Goal: Transaction & Acquisition: Download file/media

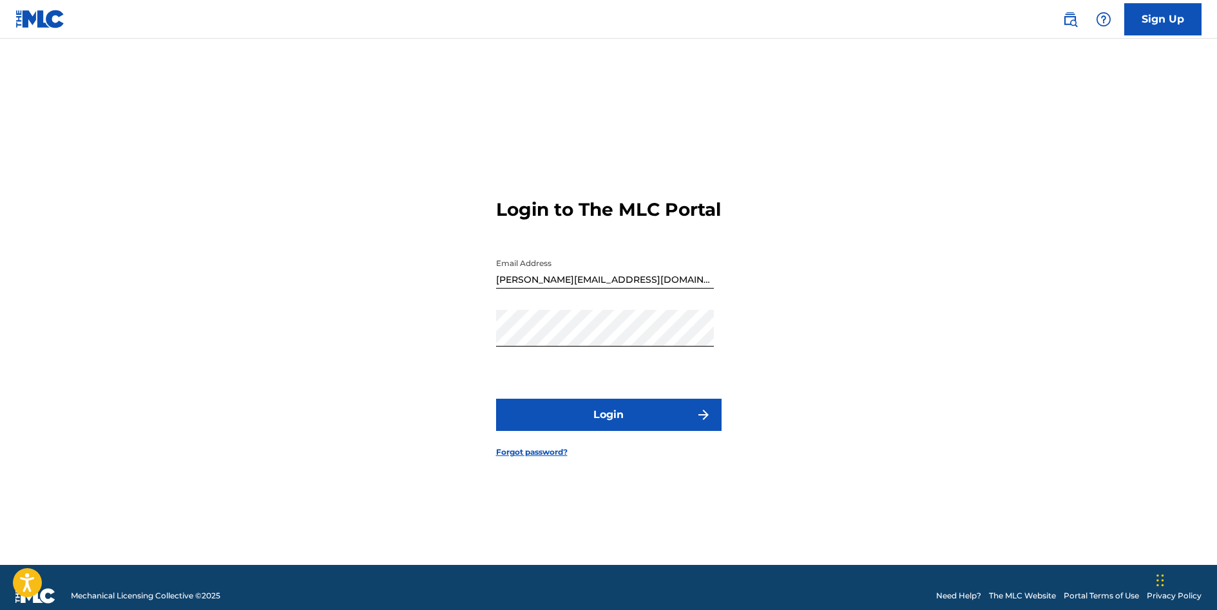
click at [626, 424] on button "Login" at bounding box center [609, 415] width 226 height 32
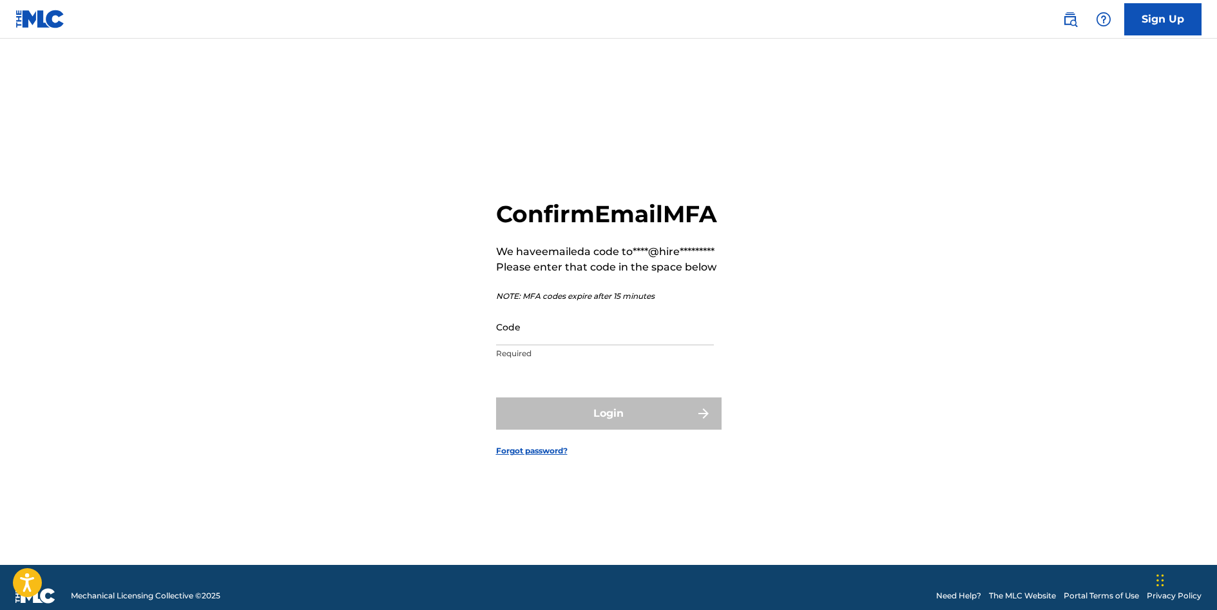
click at [564, 345] on input "Code" at bounding box center [605, 327] width 218 height 37
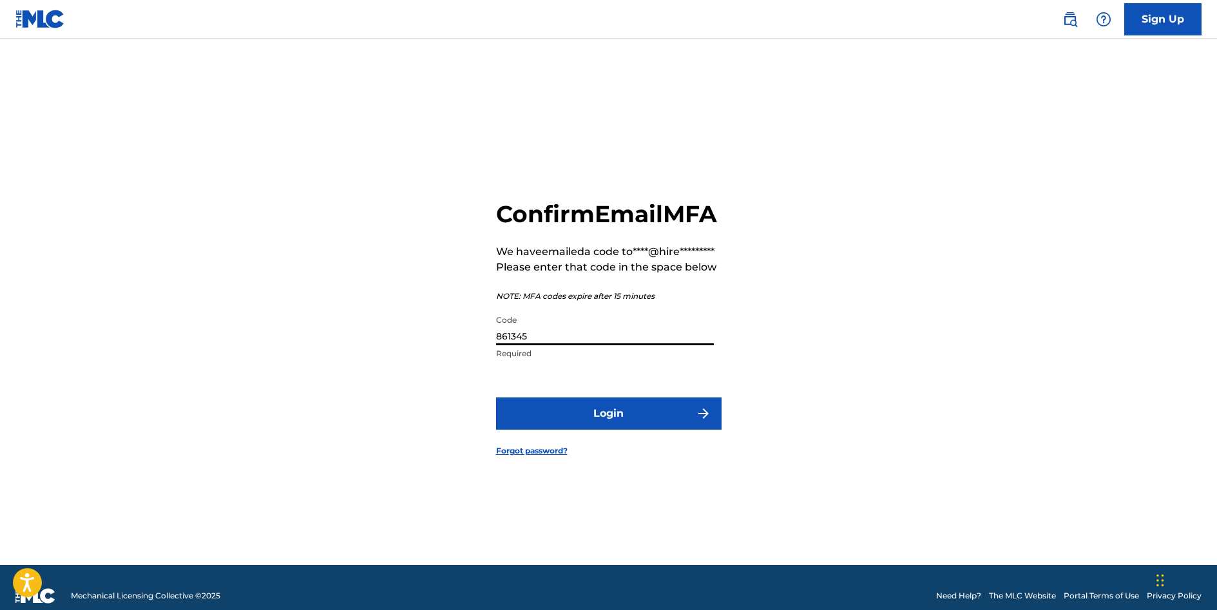
type input "861345"
click at [617, 430] on button "Login" at bounding box center [609, 414] width 226 height 32
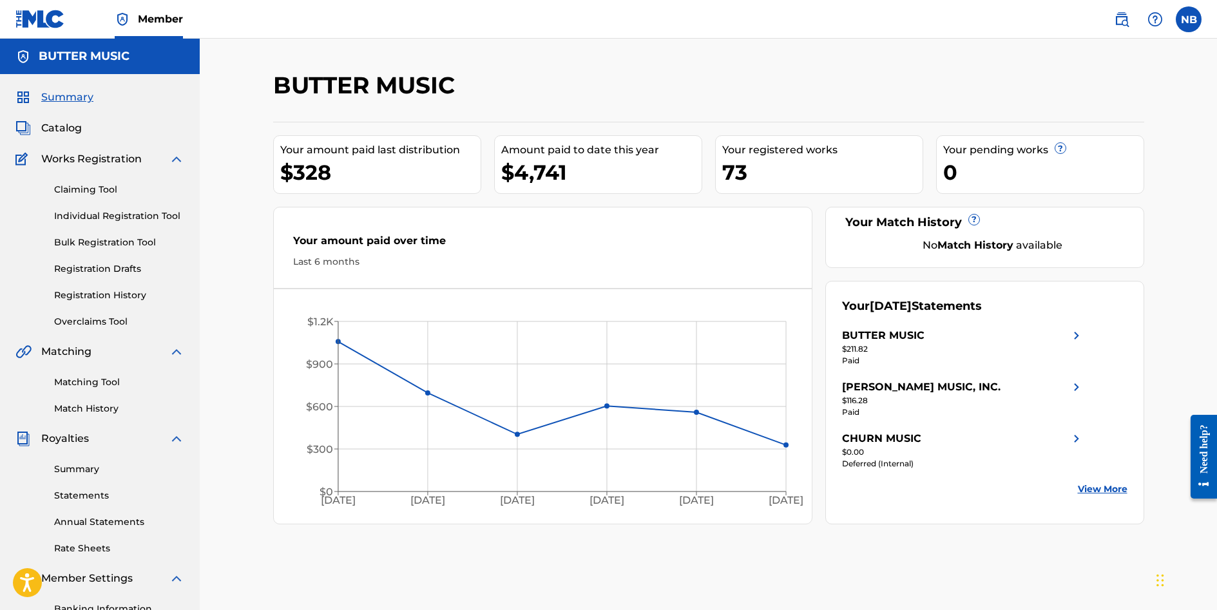
click at [883, 335] on div "BUTTER MUSIC" at bounding box center [883, 335] width 82 height 15
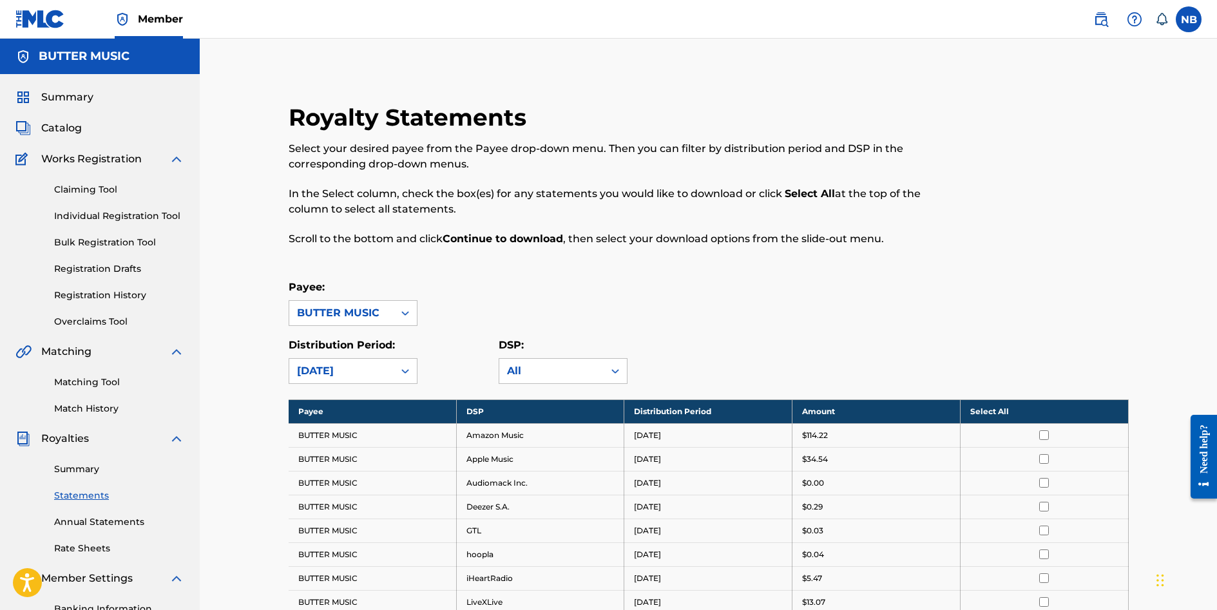
click at [1043, 410] on th "Select All" at bounding box center [1044, 412] width 168 height 24
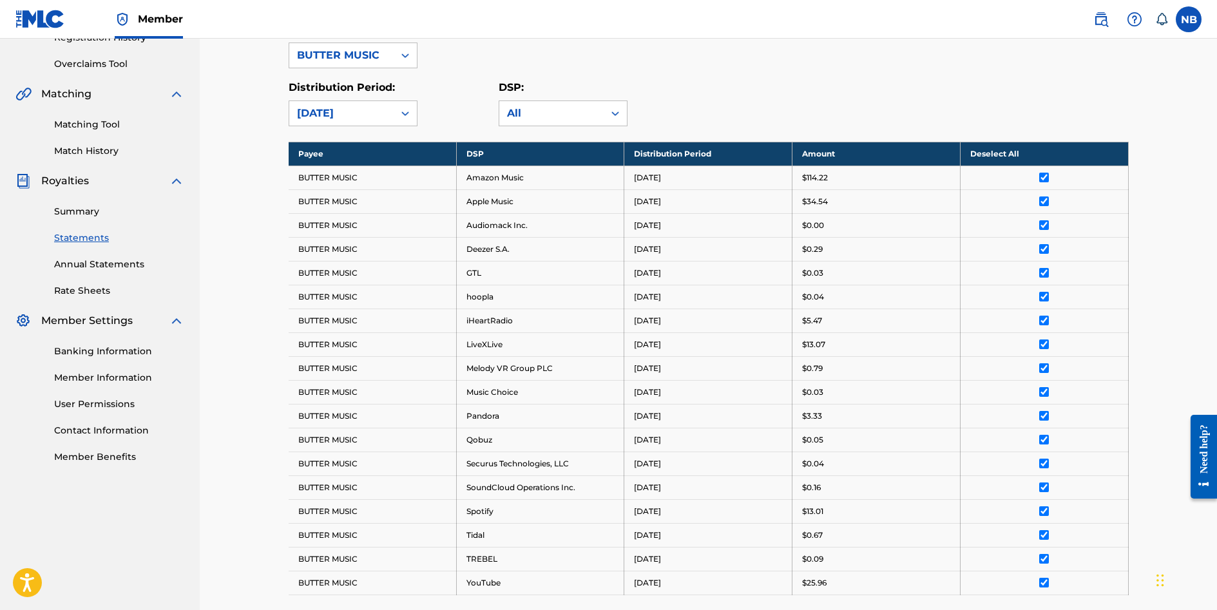
scroll to position [440, 0]
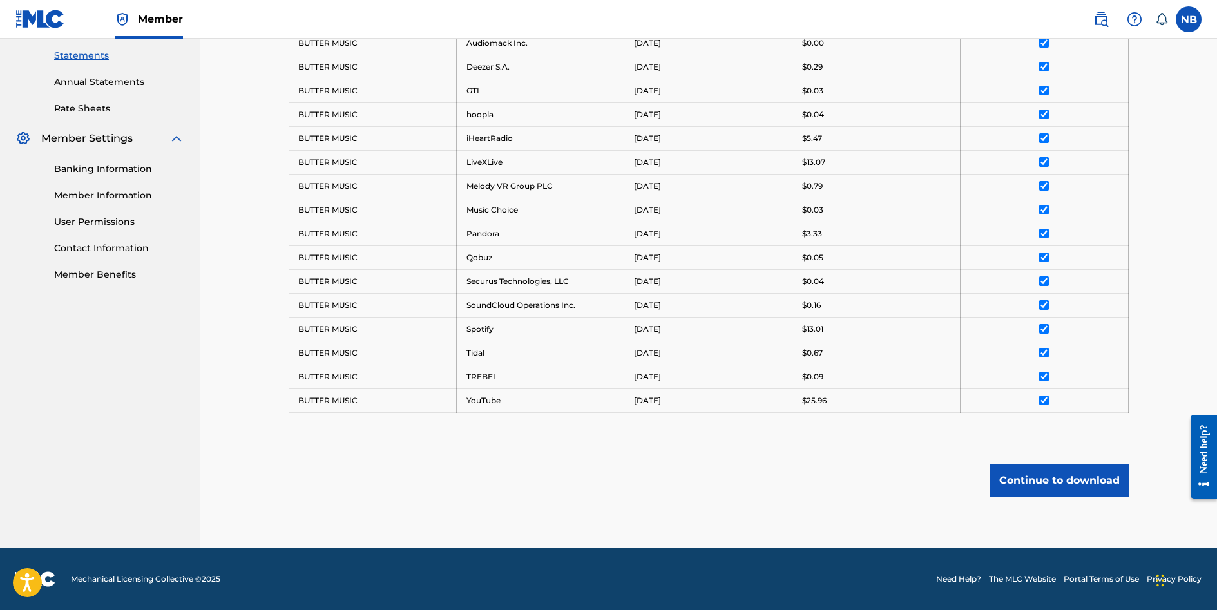
click at [1059, 478] on button "Continue to download" at bounding box center [1059, 481] width 139 height 32
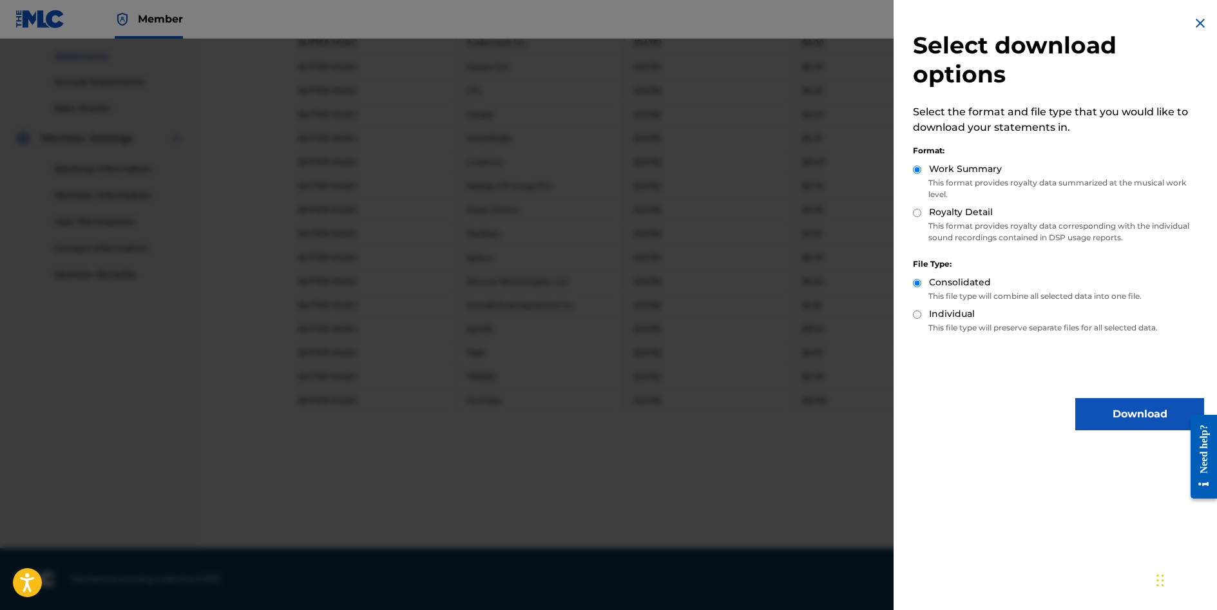
click at [1099, 409] on button "Download" at bounding box center [1139, 414] width 129 height 32
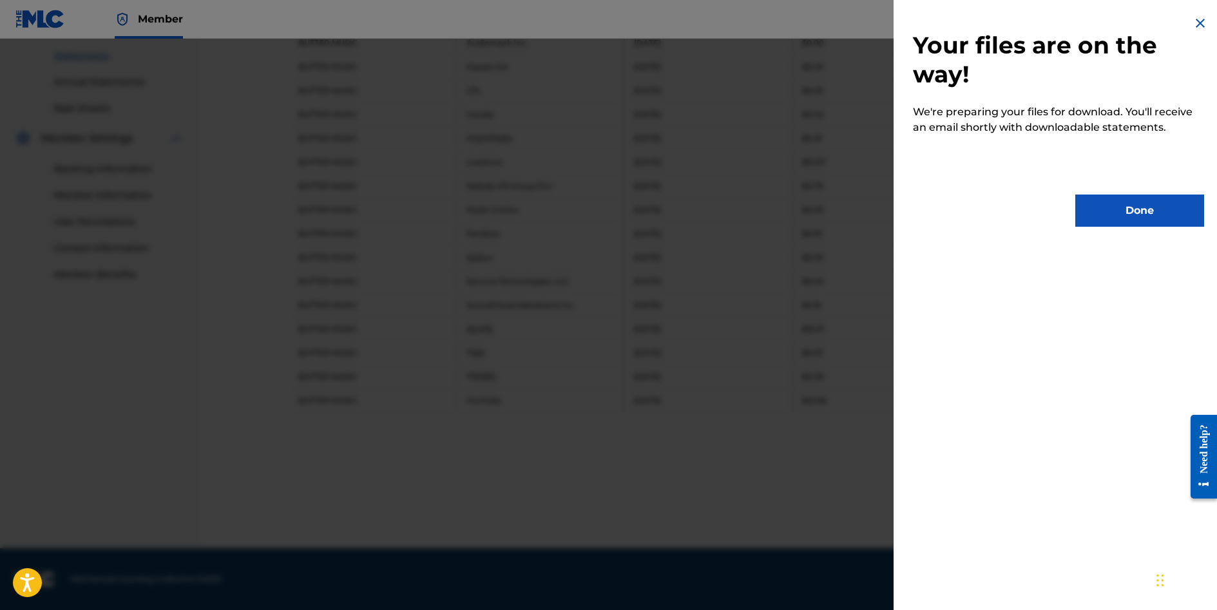
click at [1149, 211] on button "Done" at bounding box center [1139, 211] width 129 height 32
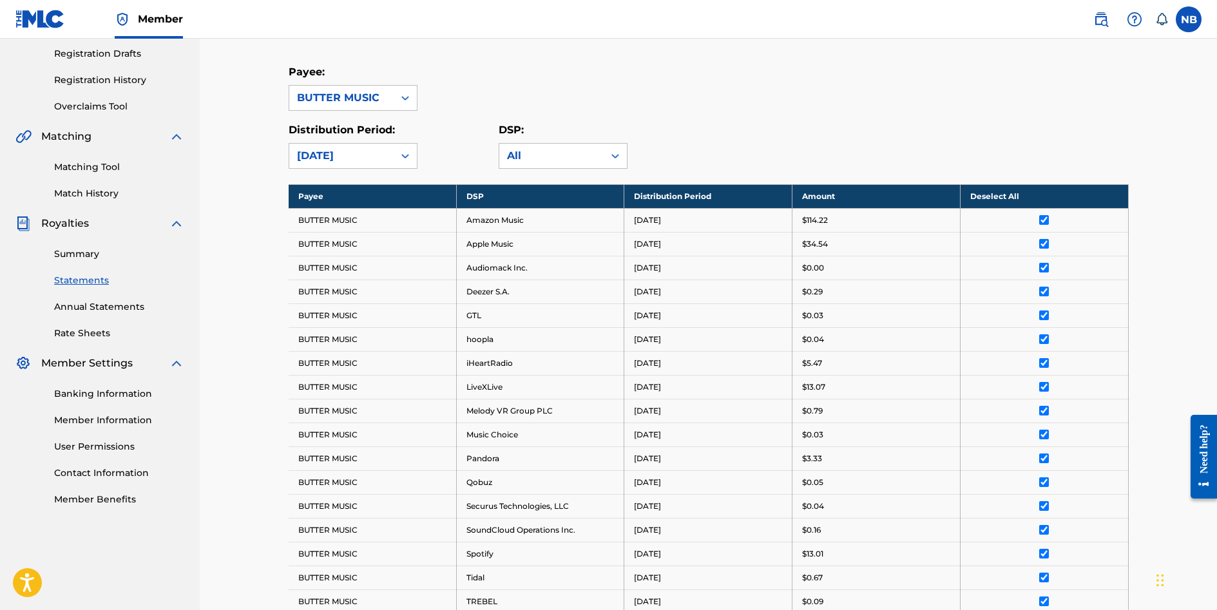
scroll to position [182, 0]
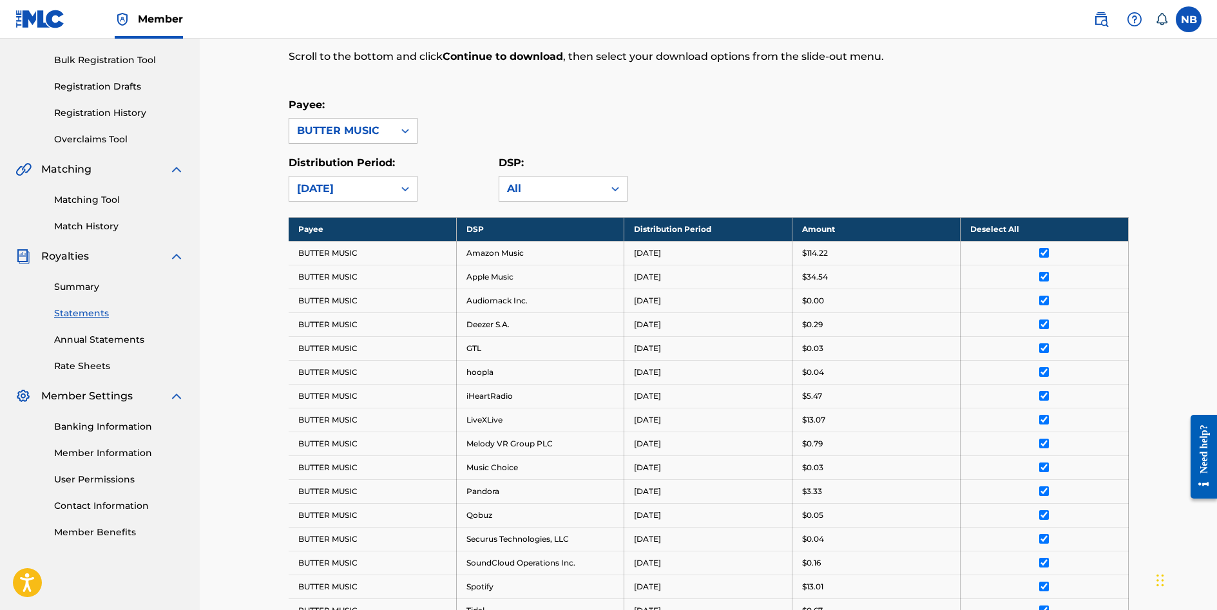
click at [403, 131] on icon at bounding box center [405, 130] width 13 height 13
click at [348, 158] on div "[PERSON_NAME] MUSIC, INC." at bounding box center [353, 168] width 128 height 48
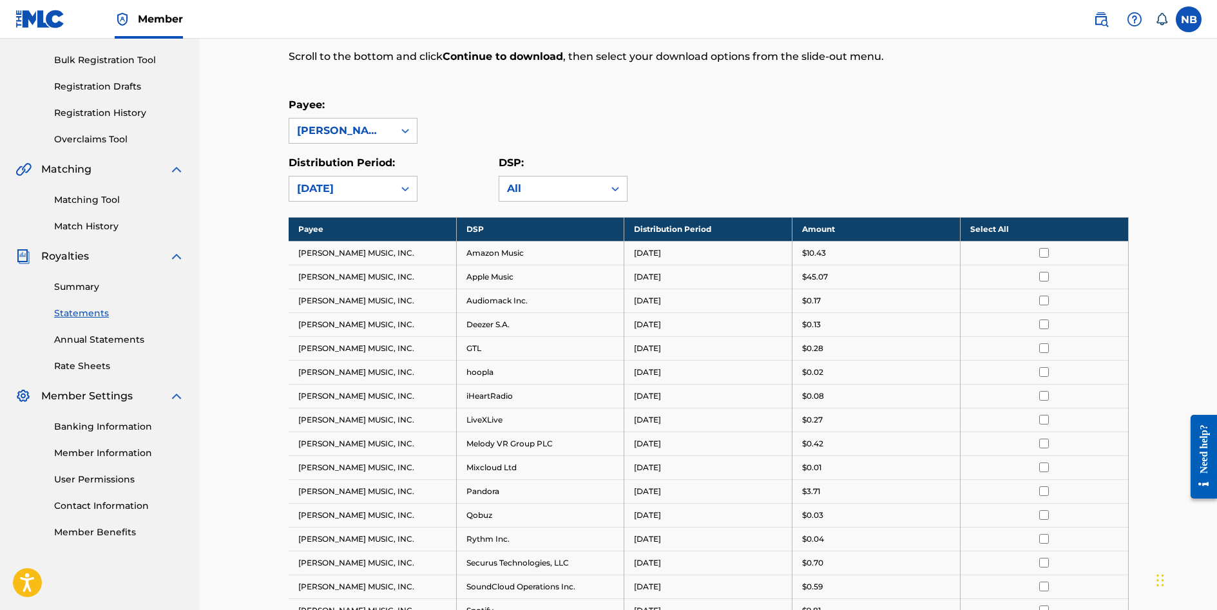
click at [1033, 230] on th "Select All" at bounding box center [1044, 229] width 168 height 24
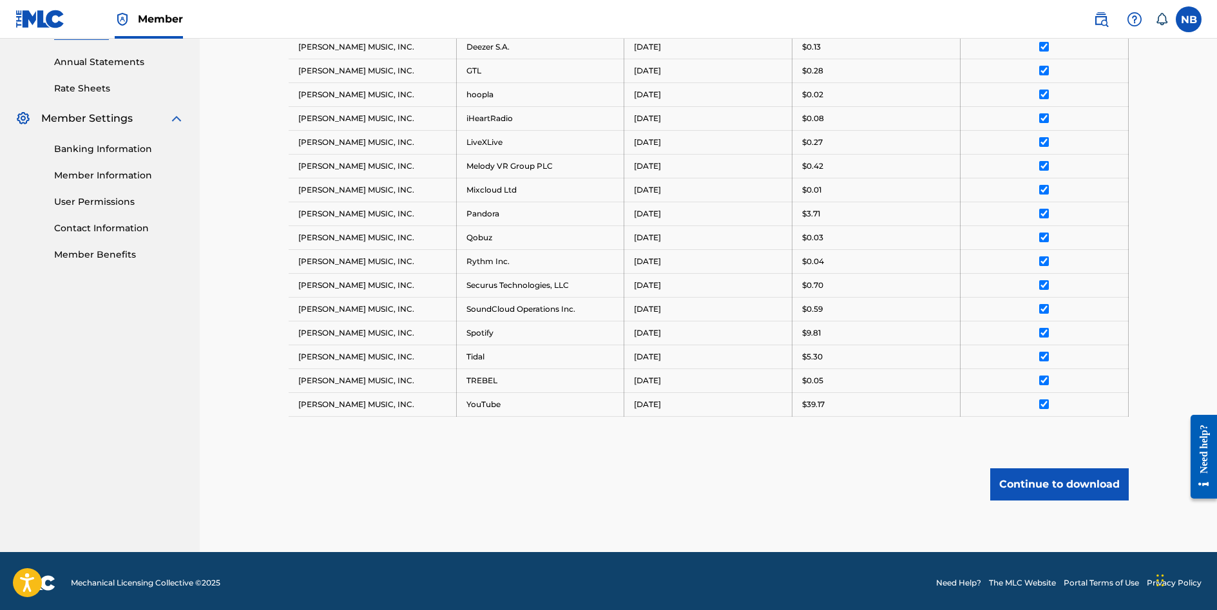
scroll to position [464, 0]
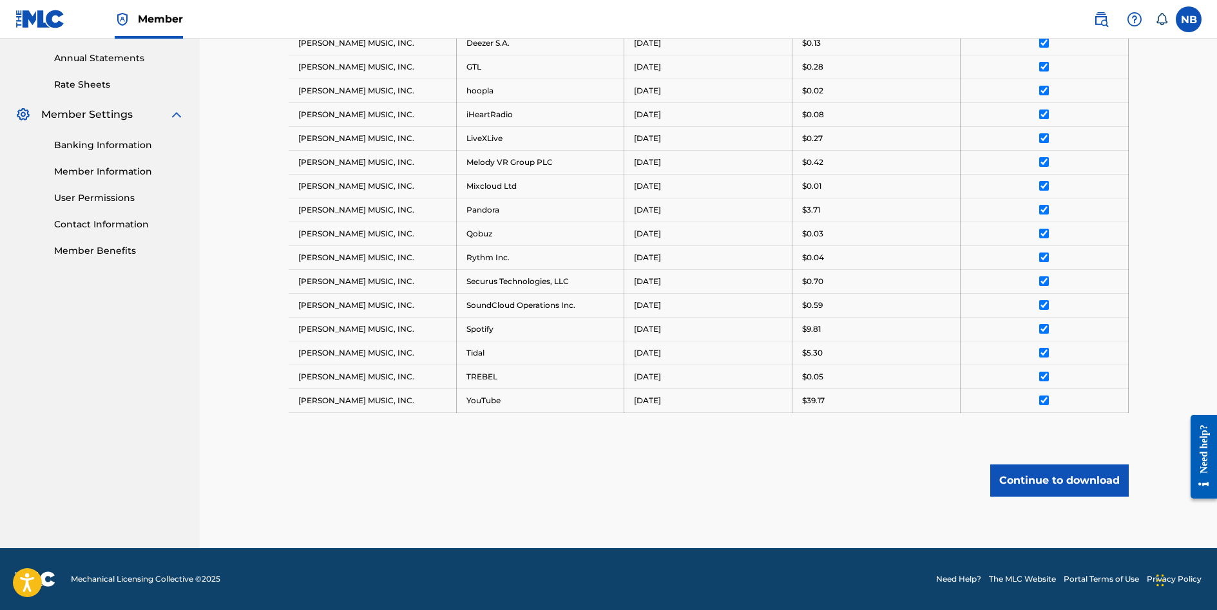
click at [1070, 478] on button "Continue to download" at bounding box center [1059, 481] width 139 height 32
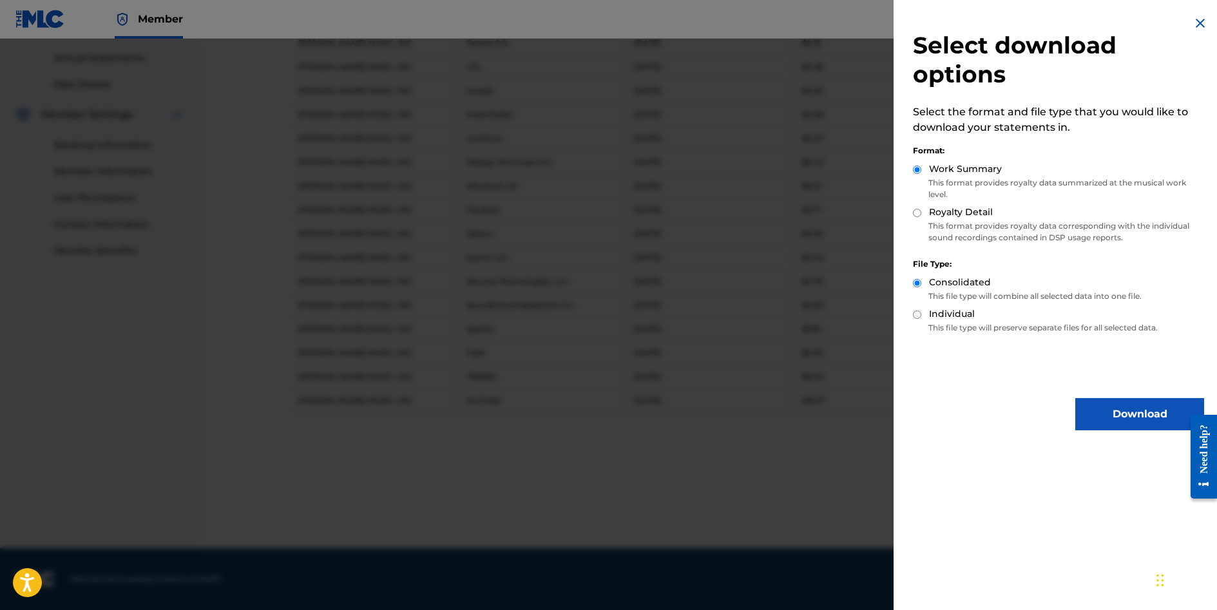
click at [1124, 403] on button "Download" at bounding box center [1139, 414] width 129 height 32
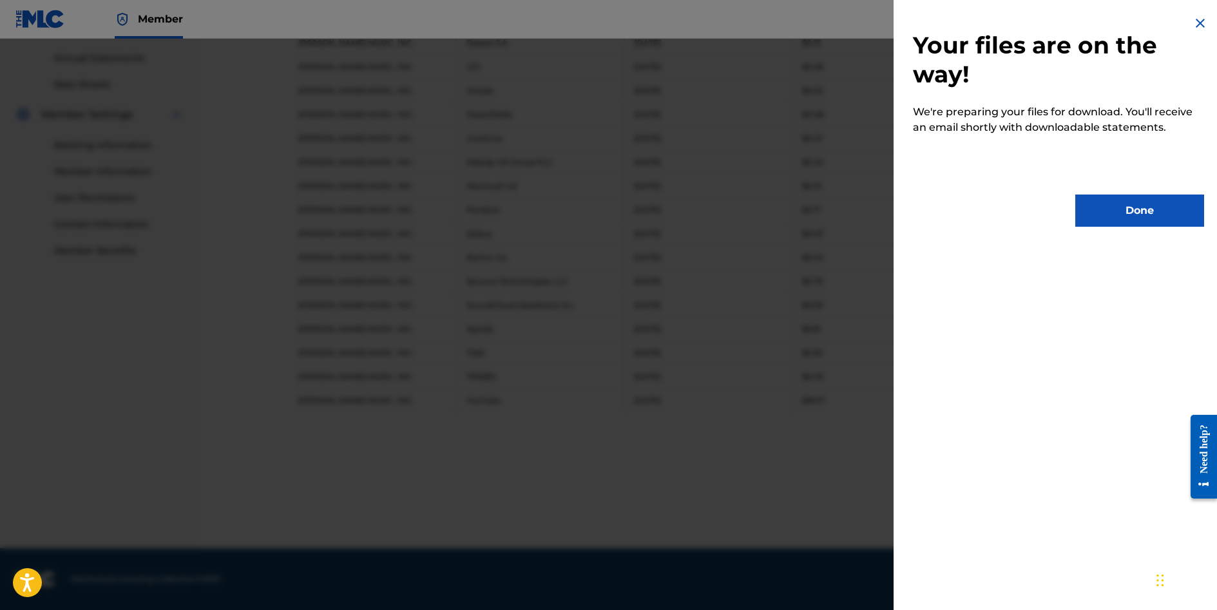
click at [1120, 210] on button "Done" at bounding box center [1139, 211] width 129 height 32
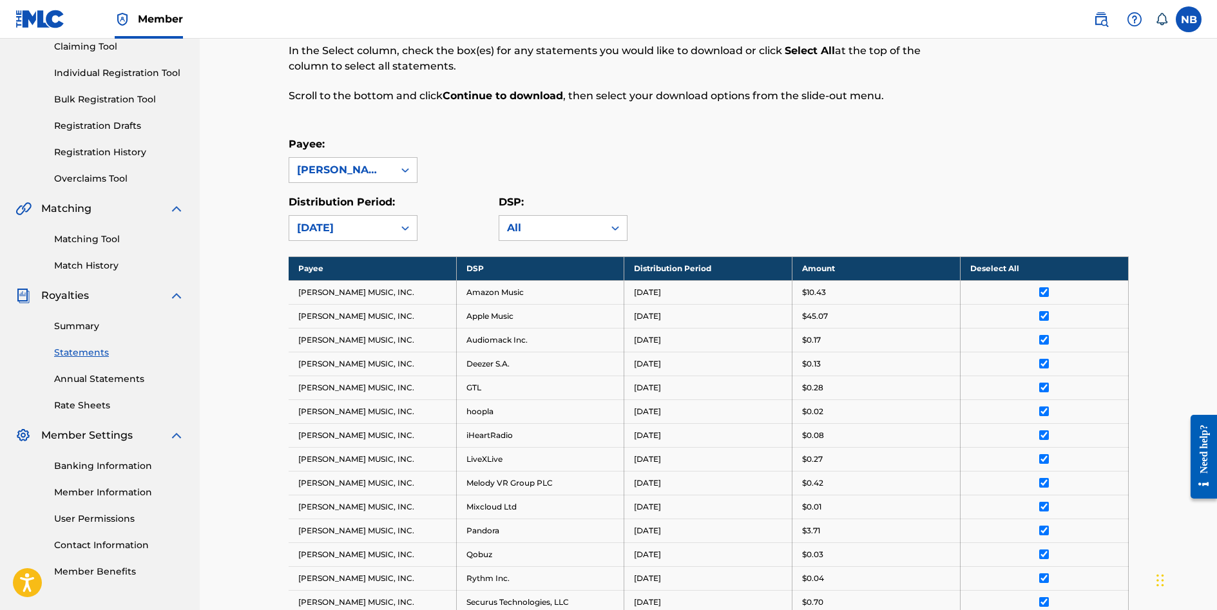
scroll to position [142, 0]
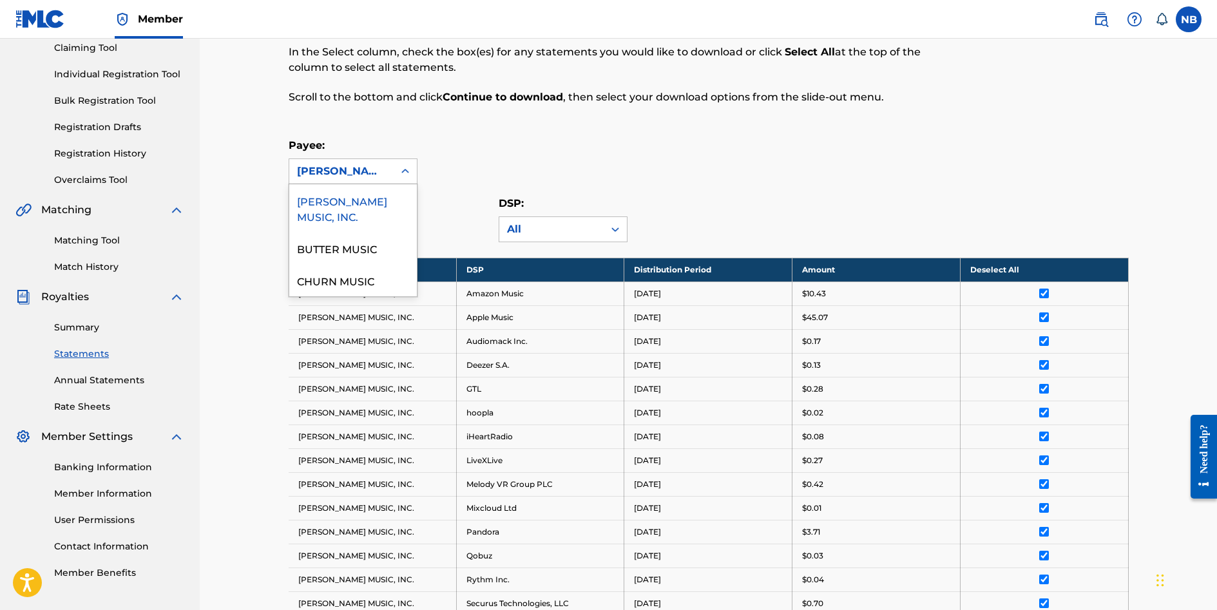
click at [400, 167] on icon at bounding box center [405, 171] width 13 height 13
click at [351, 281] on div "CHURN MUSIC" at bounding box center [353, 280] width 128 height 32
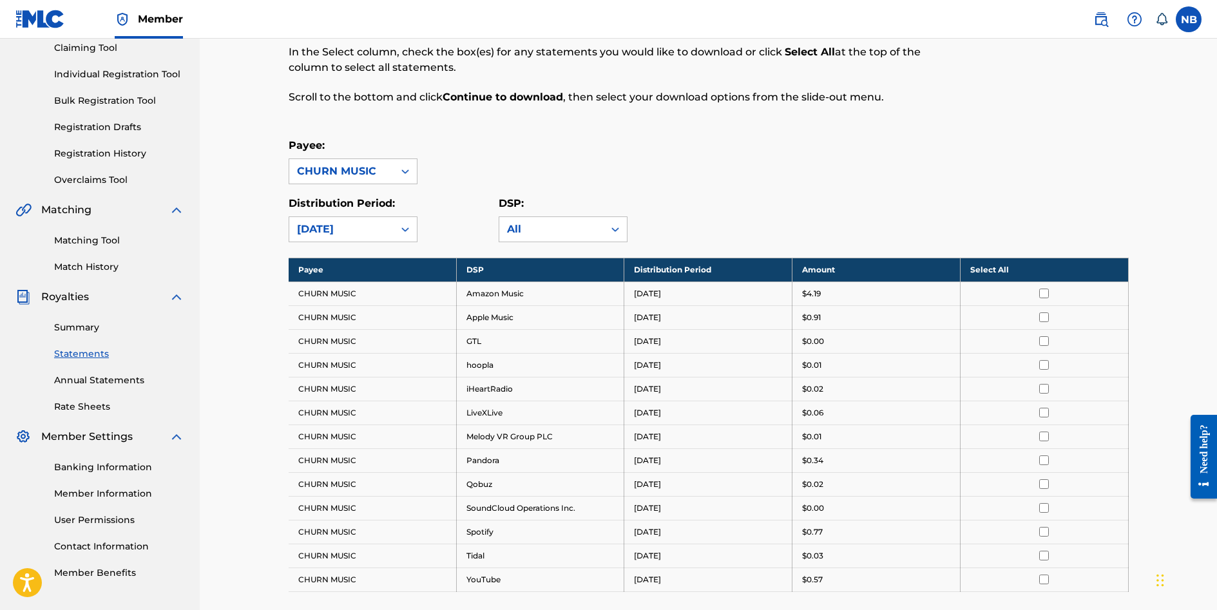
click at [1043, 270] on th "Select All" at bounding box center [1044, 270] width 168 height 24
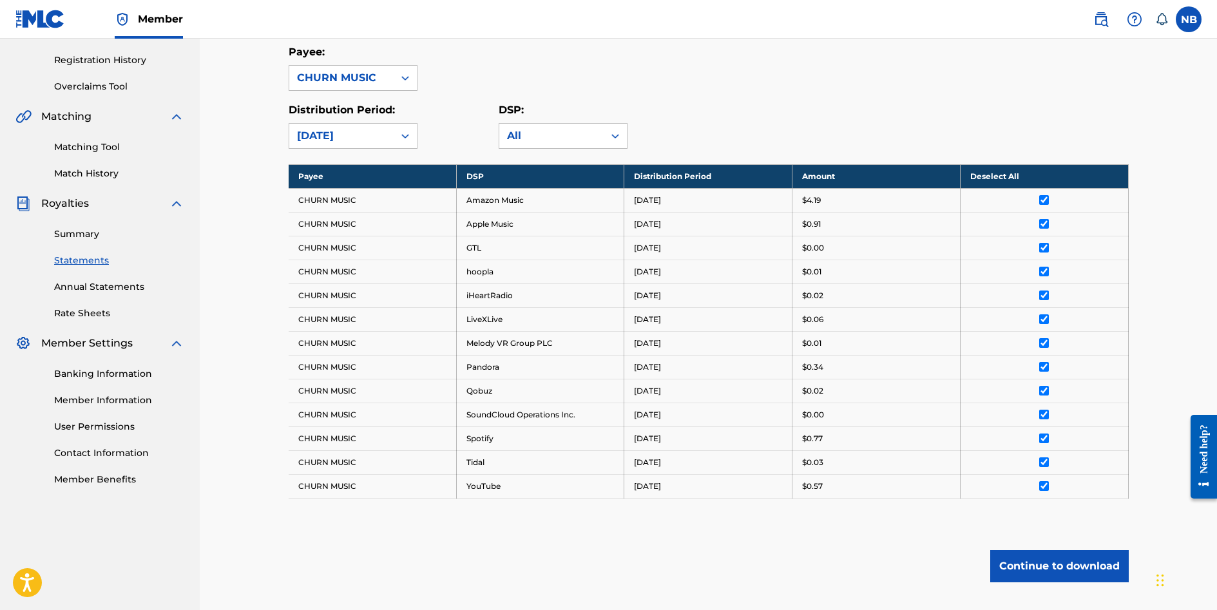
scroll to position [321, 0]
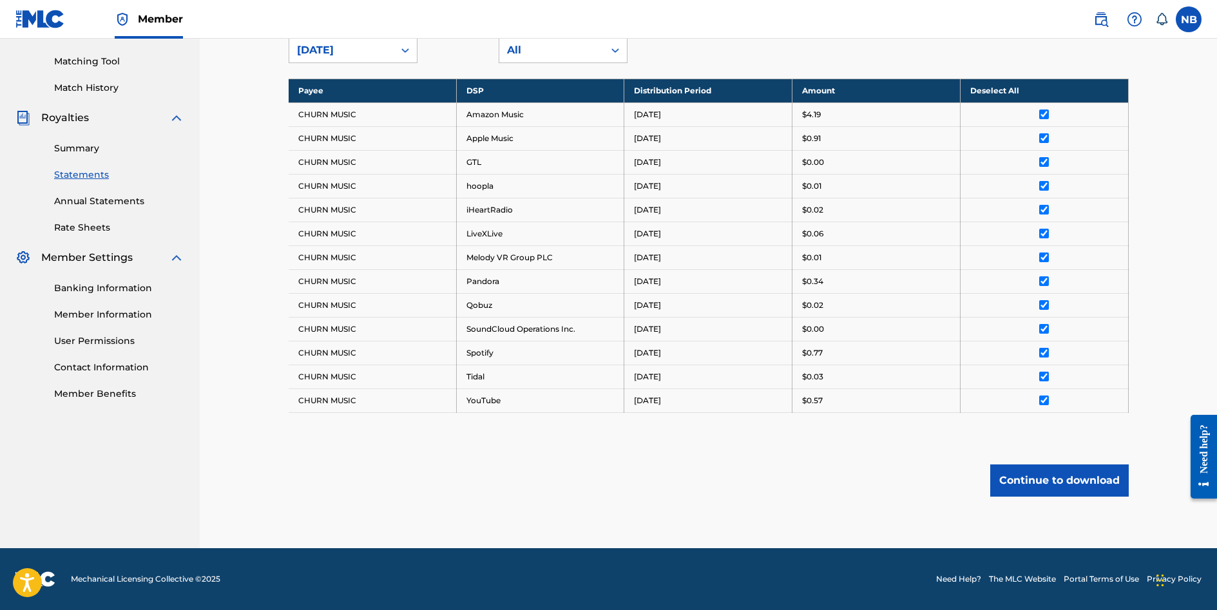
click at [1059, 480] on button "Continue to download" at bounding box center [1059, 481] width 139 height 32
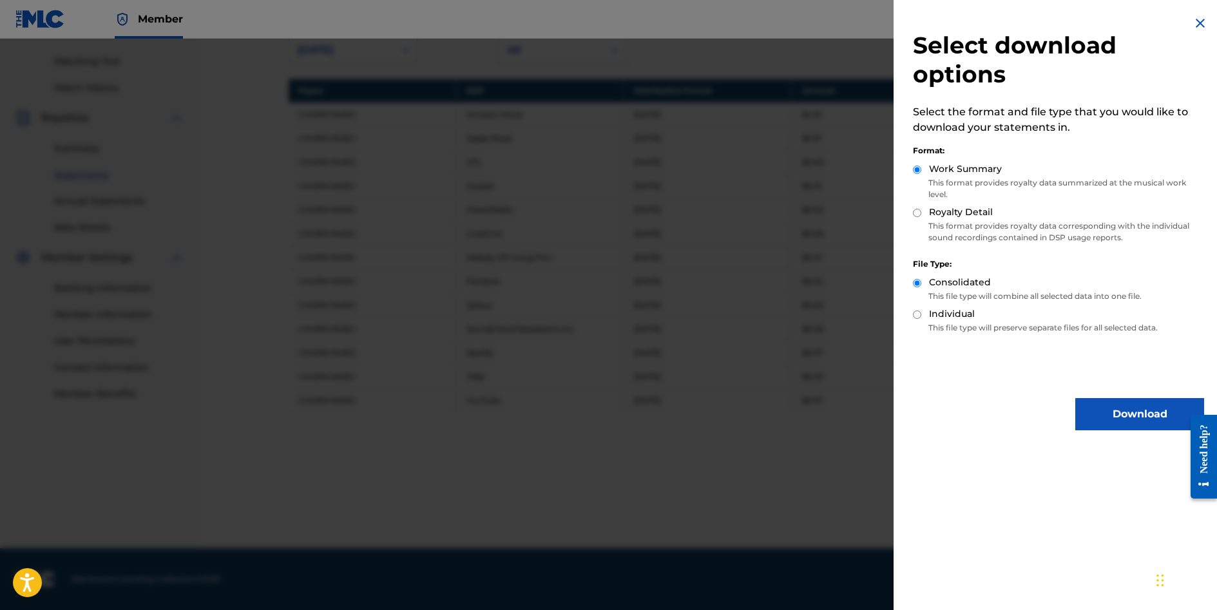
click at [1108, 412] on button "Download" at bounding box center [1139, 414] width 129 height 32
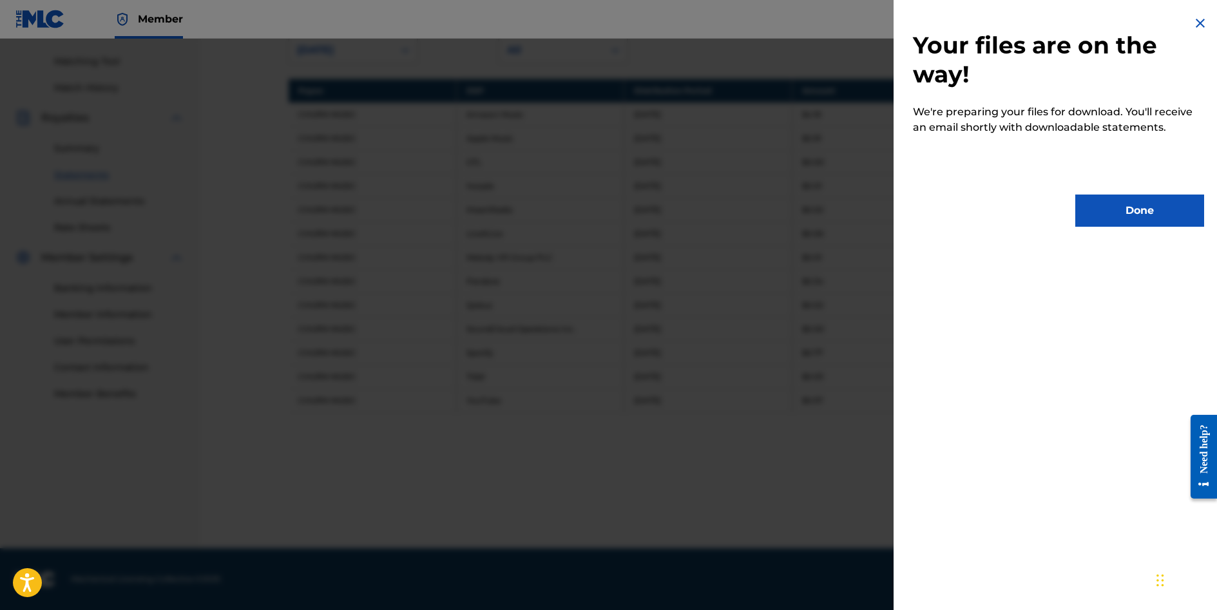
click at [1122, 213] on button "Done" at bounding box center [1139, 211] width 129 height 32
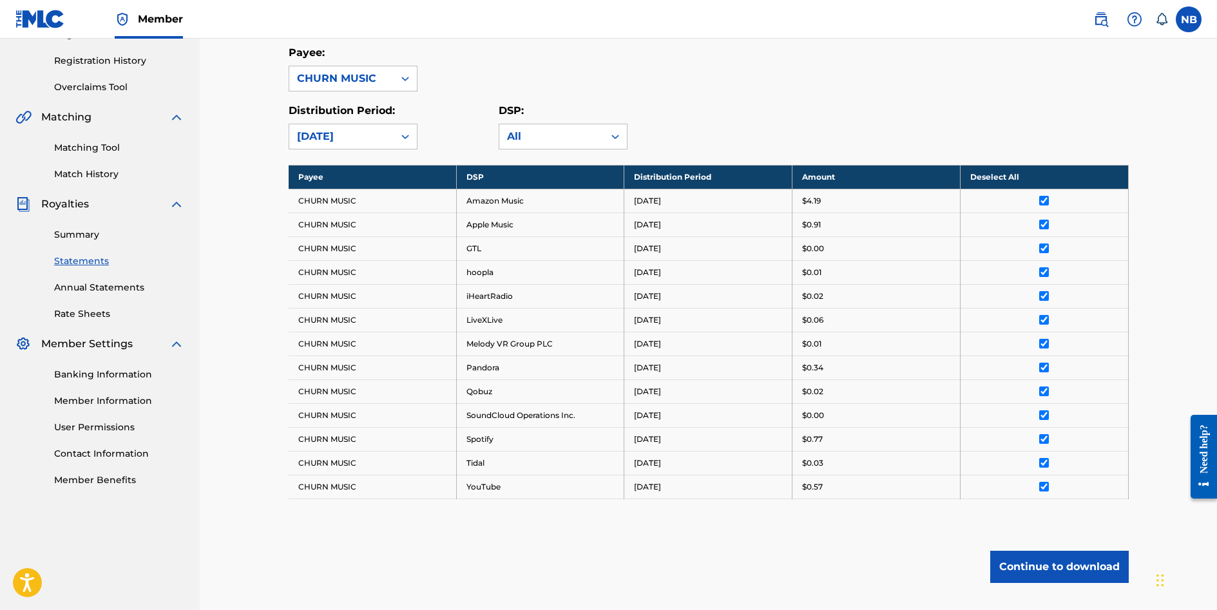
scroll to position [63, 0]
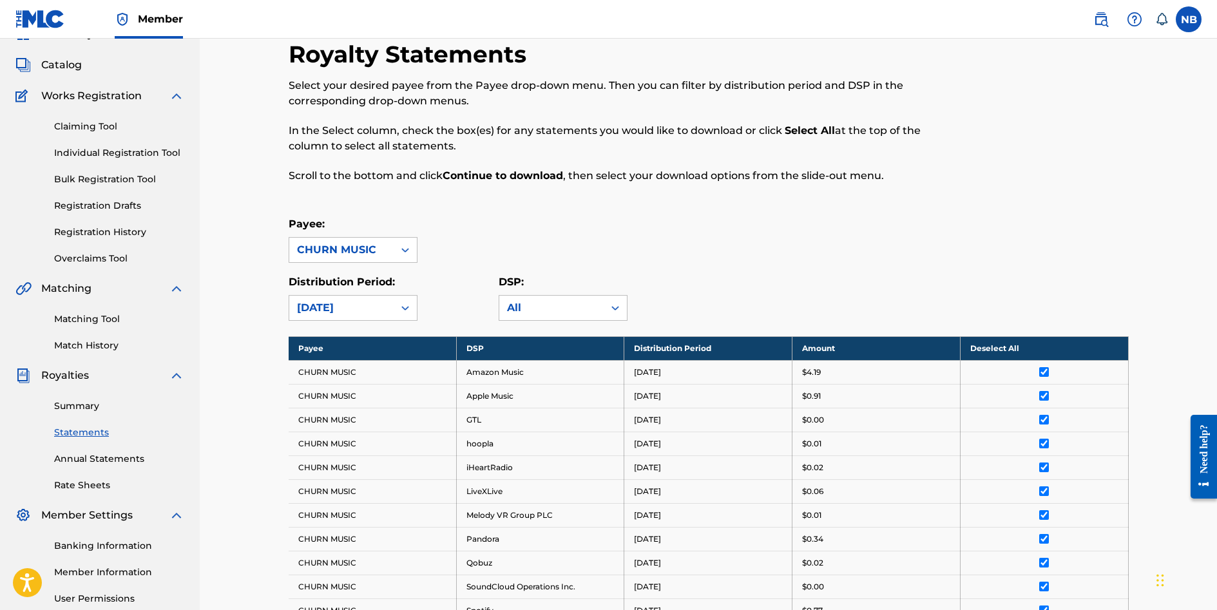
click at [77, 405] on link "Summary" at bounding box center [119, 407] width 130 height 14
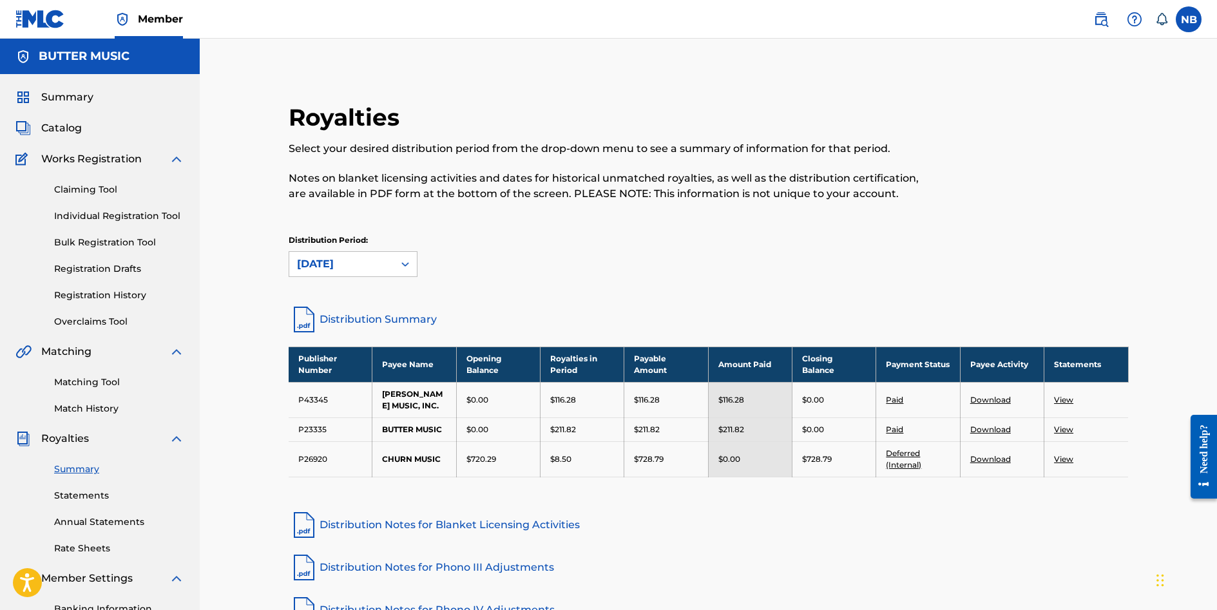
click at [988, 400] on link "Download" at bounding box center [990, 400] width 41 height 10
click at [994, 427] on link "Download" at bounding box center [990, 430] width 41 height 10
click at [990, 460] on link "Download" at bounding box center [990, 459] width 41 height 10
